Goal: Transaction & Acquisition: Purchase product/service

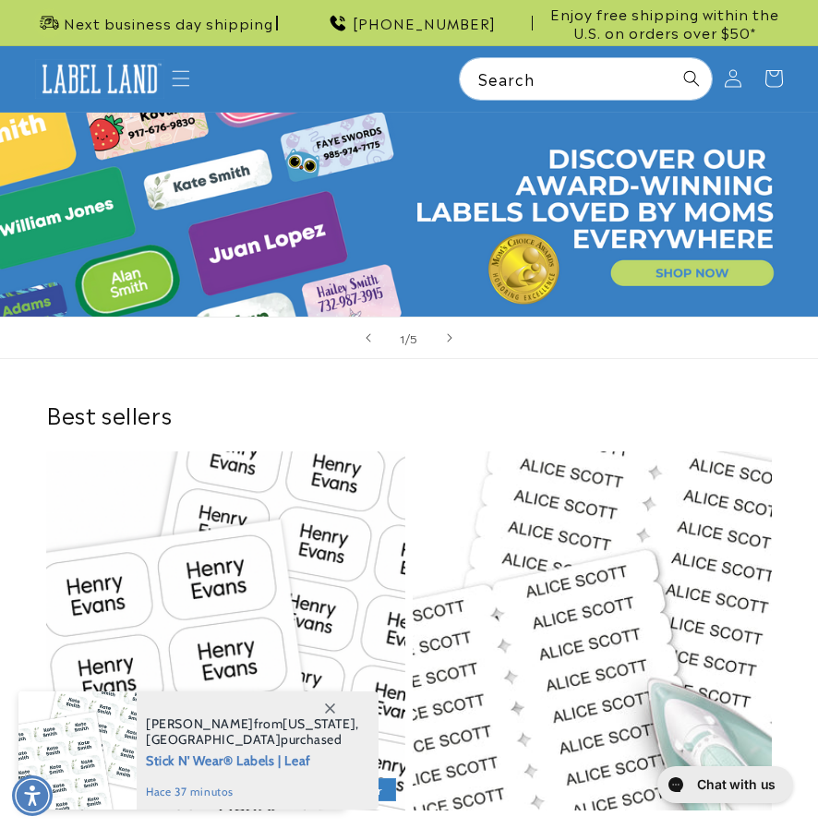
scroll to position [738, 0]
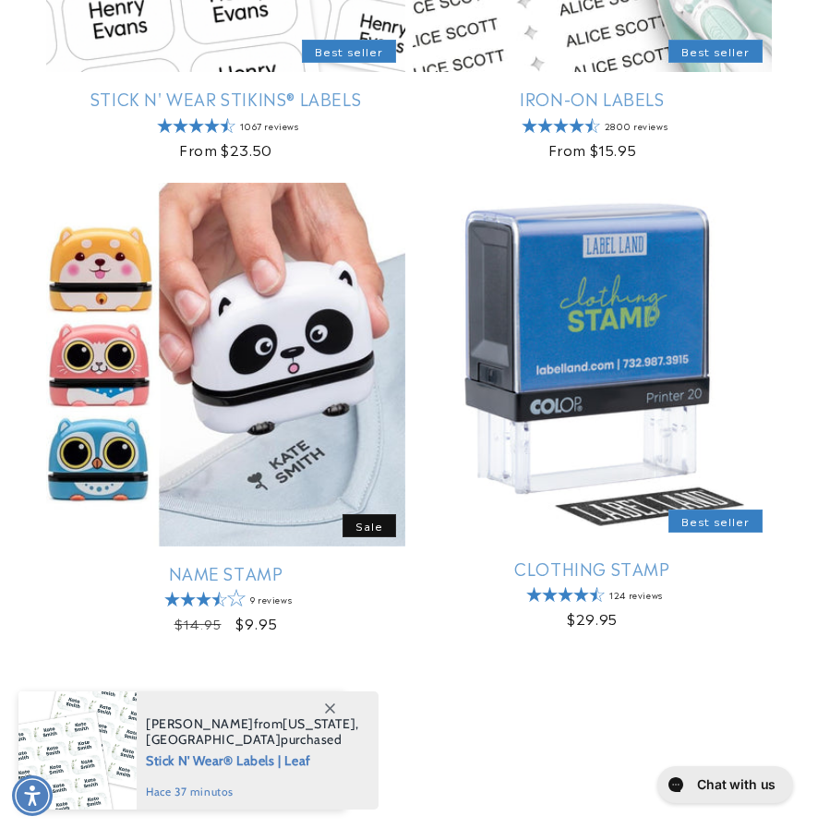
click at [230, 308] on link "Clothing Stamp" at bounding box center [592, 568] width 359 height 21
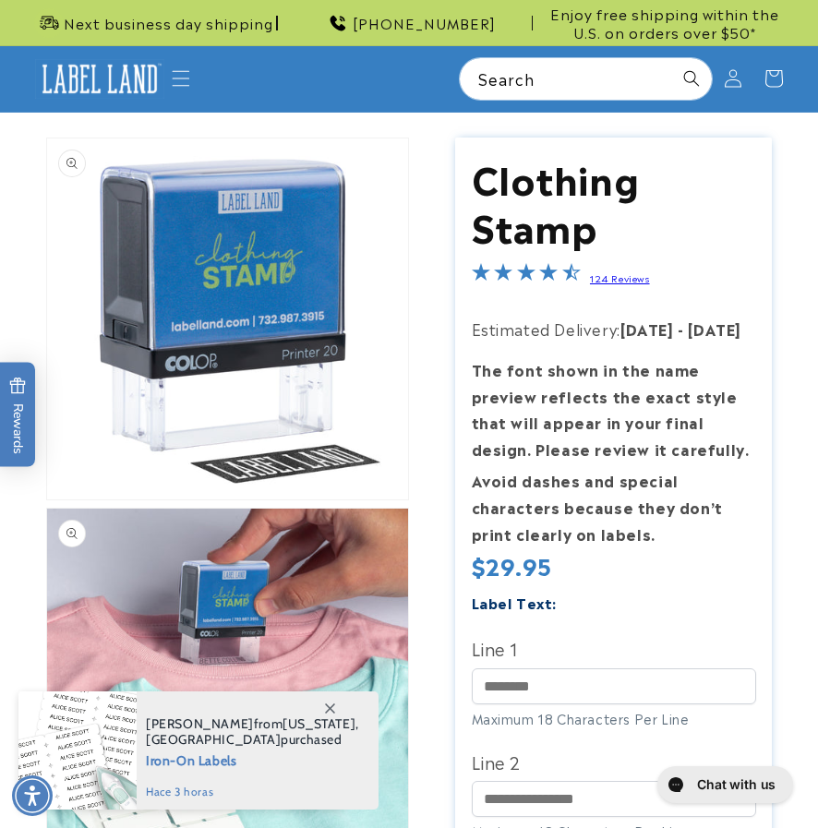
scroll to position [59, 0]
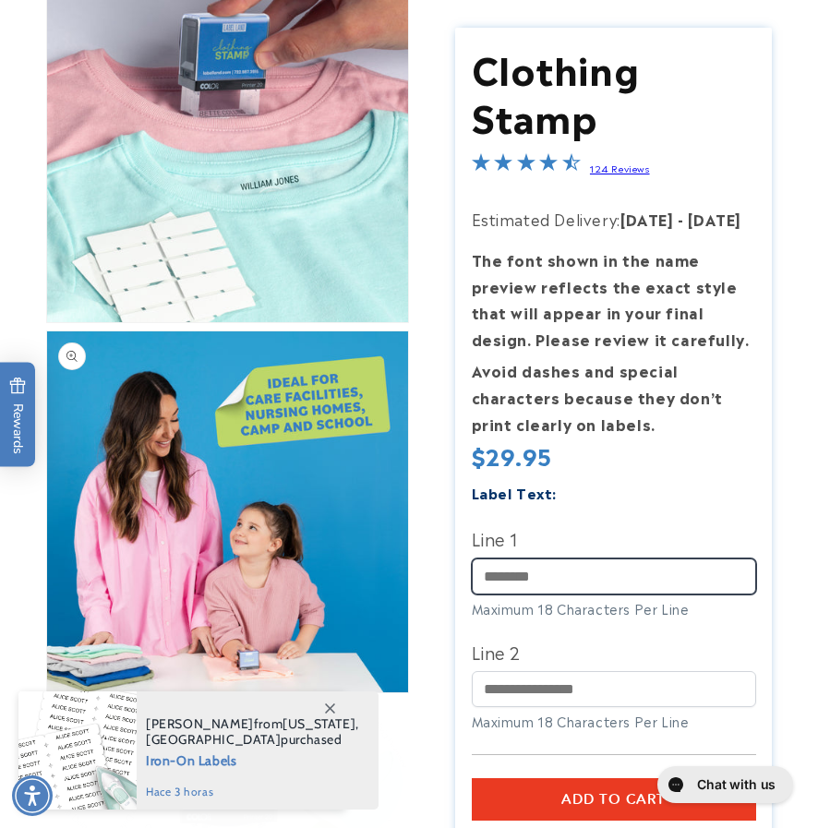
click at [618, 578] on input "Line 1" at bounding box center [614, 576] width 284 height 36
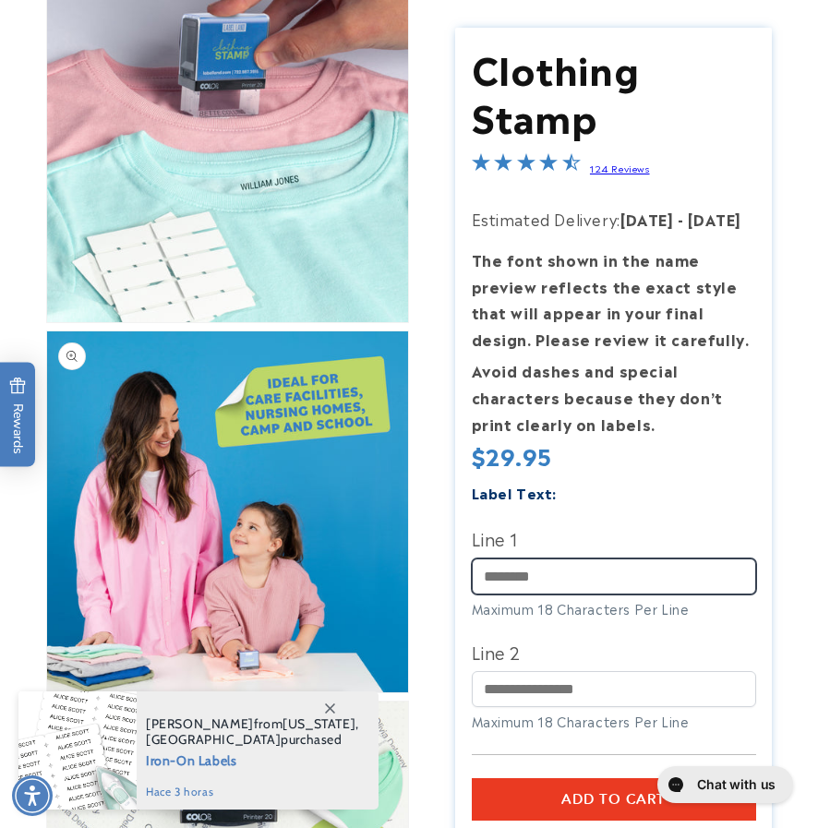
scroll to position [645, 0]
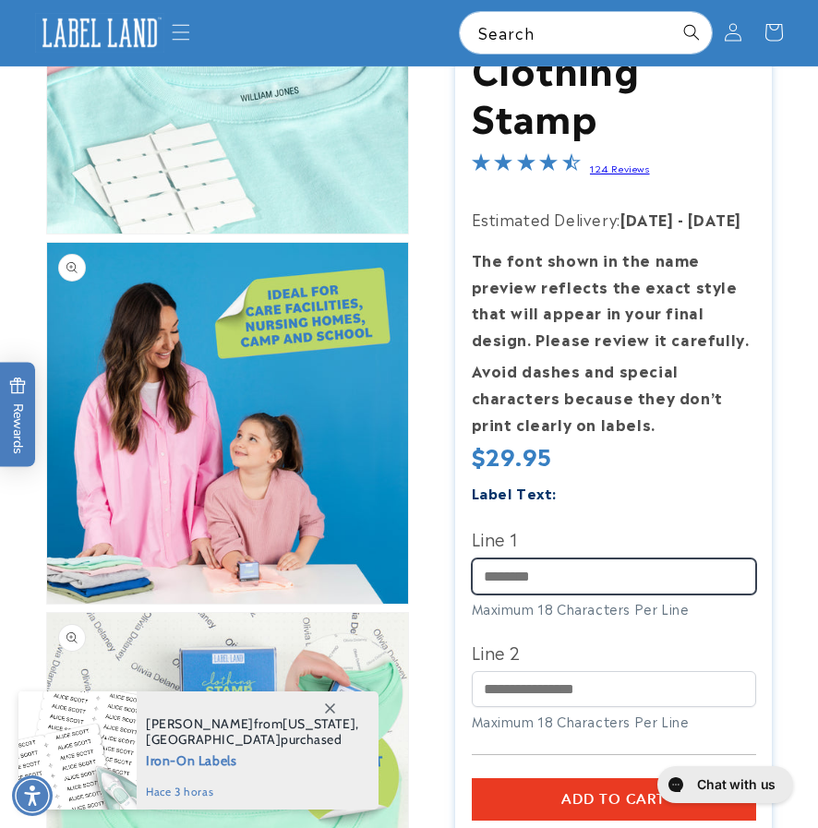
click at [594, 578] on input "Line 1" at bounding box center [614, 576] width 284 height 36
type input "*****"
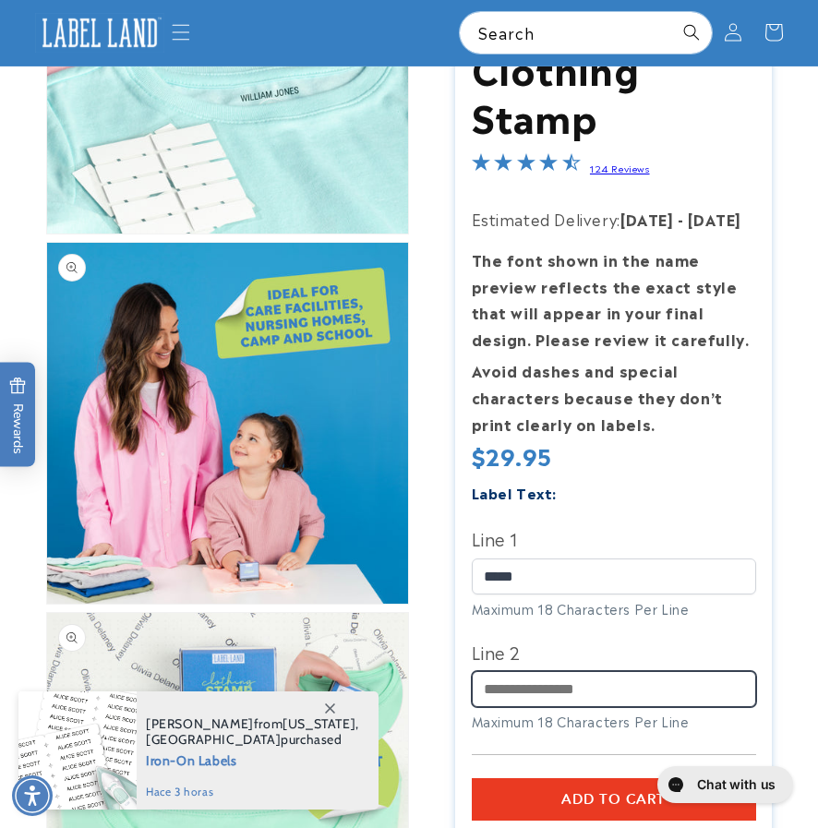
click at [562, 686] on input "Line 2" at bounding box center [614, 689] width 284 height 36
